Goal: Task Accomplishment & Management: Use online tool/utility

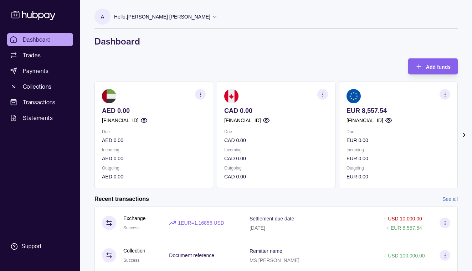
click at [464, 134] on icon at bounding box center [464, 135] width 2 height 4
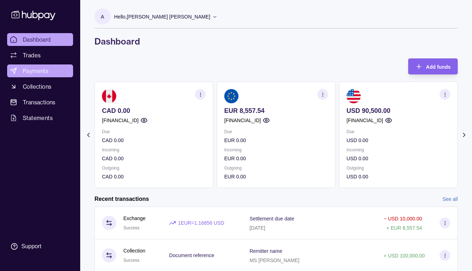
click at [44, 72] on span "Payments" at bounding box center [36, 71] width 26 height 9
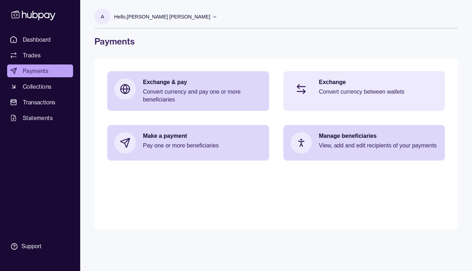
click at [359, 92] on p "Convert currency between wallets" at bounding box center [378, 92] width 119 height 8
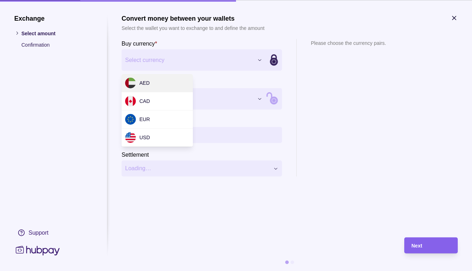
click at [260, 271] on div "Exchange Select amount Confirmation Support Convert money between your wallets …" at bounding box center [236, 271] width 472 height 0
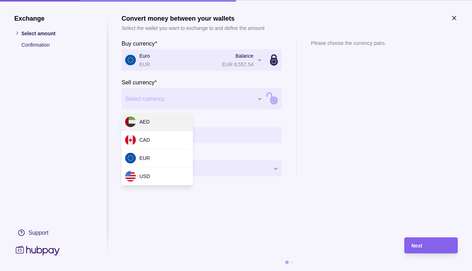
click at [261, 271] on div "Exchange Select amount Confirmation Support Convert money between your wallets …" at bounding box center [236, 271] width 472 height 0
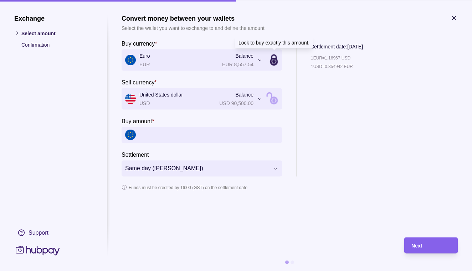
click at [275, 62] on icon at bounding box center [274, 62] width 8 height 8
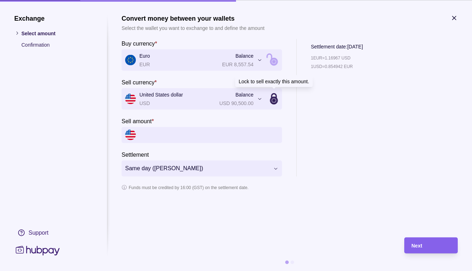
click at [274, 99] on icon at bounding box center [274, 99] width 96 height 96
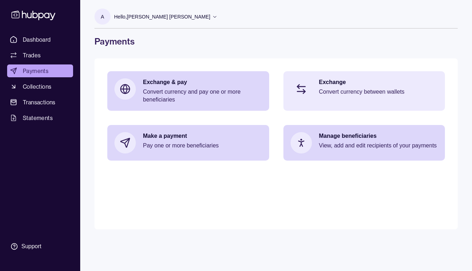
click at [349, 90] on p "Convert currency between wallets" at bounding box center [378, 92] width 119 height 8
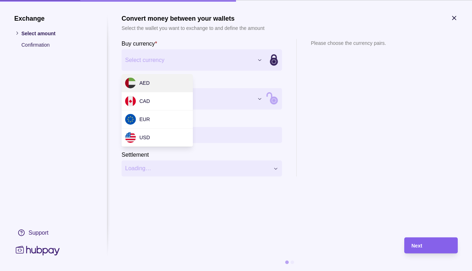
click at [260, 271] on div "Exchange Select amount Confirmation Support Convert money between your wallets …" at bounding box center [236, 271] width 472 height 0
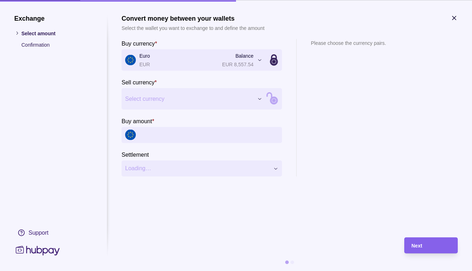
click at [245, 271] on div "Exchange Select amount Confirmation Support Convert money between your wallets …" at bounding box center [236, 271] width 472 height 0
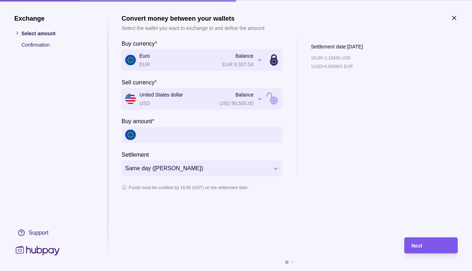
click at [435, 244] on div "Next" at bounding box center [430, 245] width 39 height 9
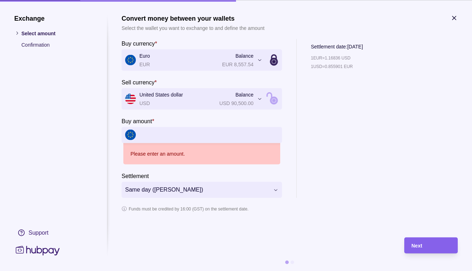
click at [199, 135] on input "Buy amount *" at bounding box center [208, 135] width 139 height 16
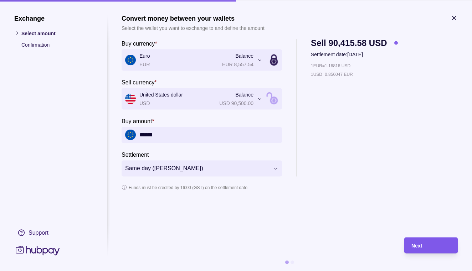
click at [427, 246] on div "Next" at bounding box center [430, 245] width 39 height 9
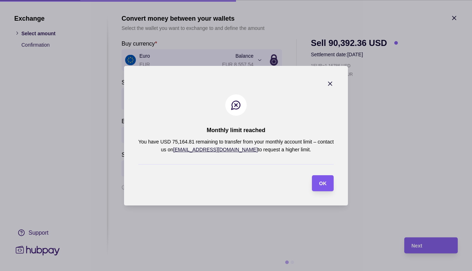
click at [321, 185] on span "OK" at bounding box center [322, 184] width 7 height 6
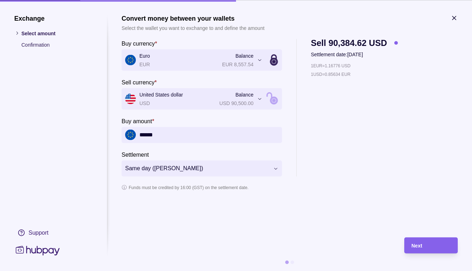
click at [186, 136] on input "******" at bounding box center [208, 135] width 139 height 16
type input "*"
type input "******"
click at [358, 227] on section "**********" at bounding box center [289, 122] width 336 height 216
click at [421, 247] on span "Next" at bounding box center [416, 246] width 11 height 6
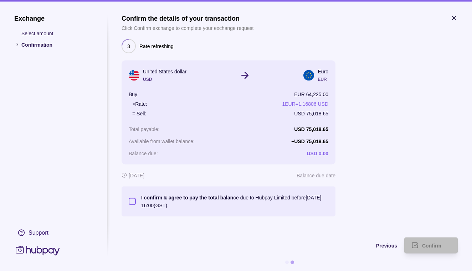
click at [130, 202] on button "I confirm & agree to pay the total balance due to Hubpay Limited before [DATE] …" at bounding box center [132, 201] width 7 height 7
click at [430, 245] on span "Confirm" at bounding box center [431, 246] width 19 height 6
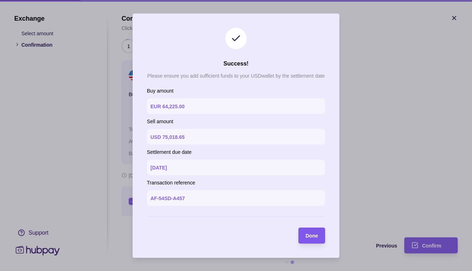
click at [312, 234] on span "Done" at bounding box center [311, 236] width 12 height 6
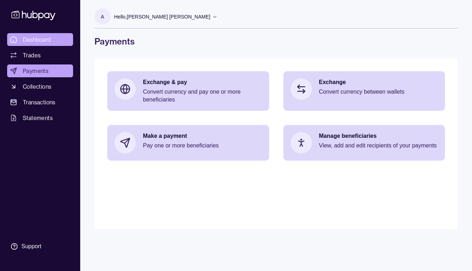
click at [35, 40] on span "Dashboard" at bounding box center [37, 39] width 28 height 9
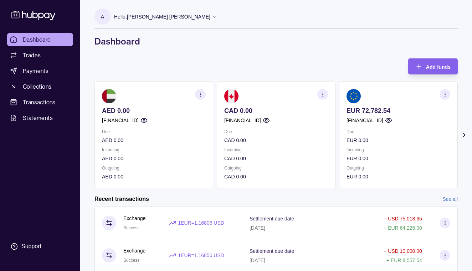
click at [464, 133] on icon at bounding box center [463, 134] width 7 height 7
click at [159, 15] on p "Hello, [PERSON_NAME] [PERSON_NAME]" at bounding box center [162, 17] width 96 height 8
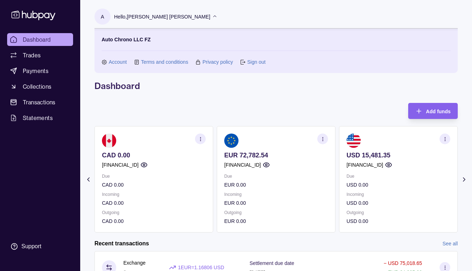
click at [251, 61] on link "Sign out" at bounding box center [256, 62] width 18 height 8
